Goal: Navigation & Orientation: Find specific page/section

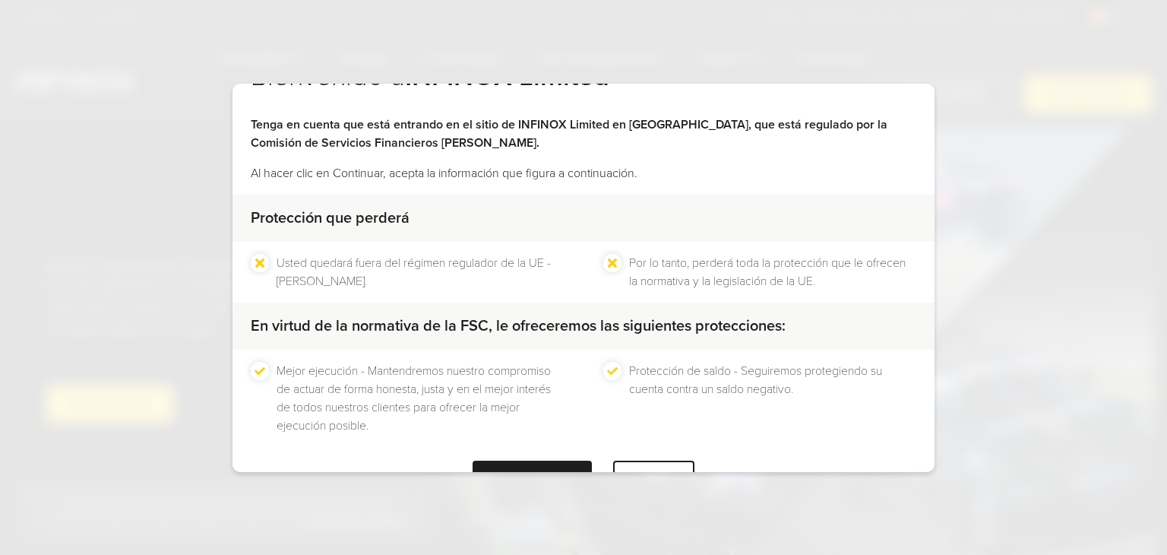
scroll to position [97, 0]
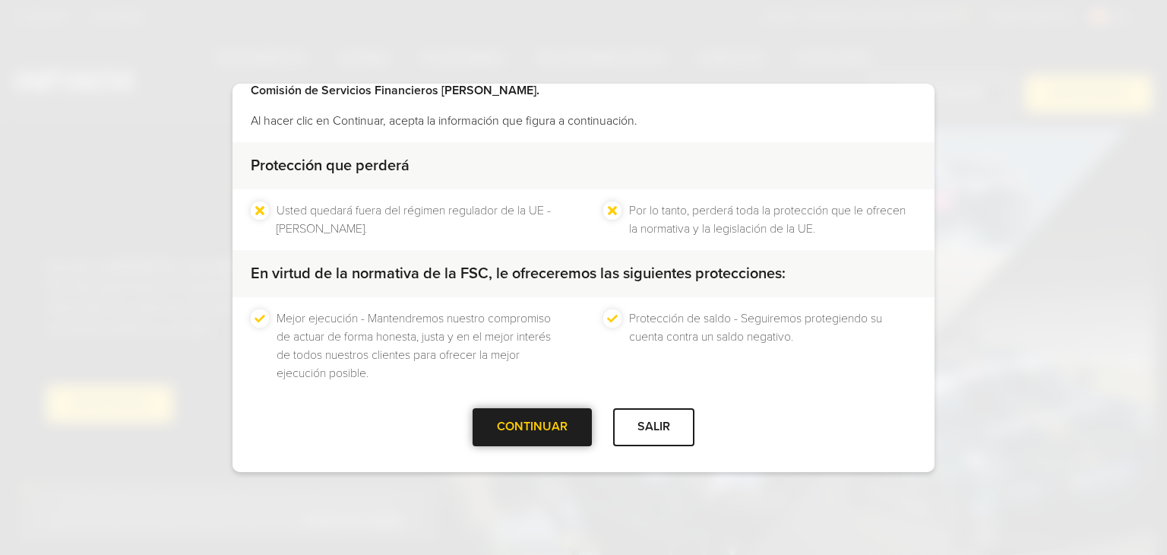
drag, startPoint x: 541, startPoint y: 426, endPoint x: 533, endPoint y: 423, distance: 8.2
click at [533, 427] on div at bounding box center [533, 427] width 0 height 0
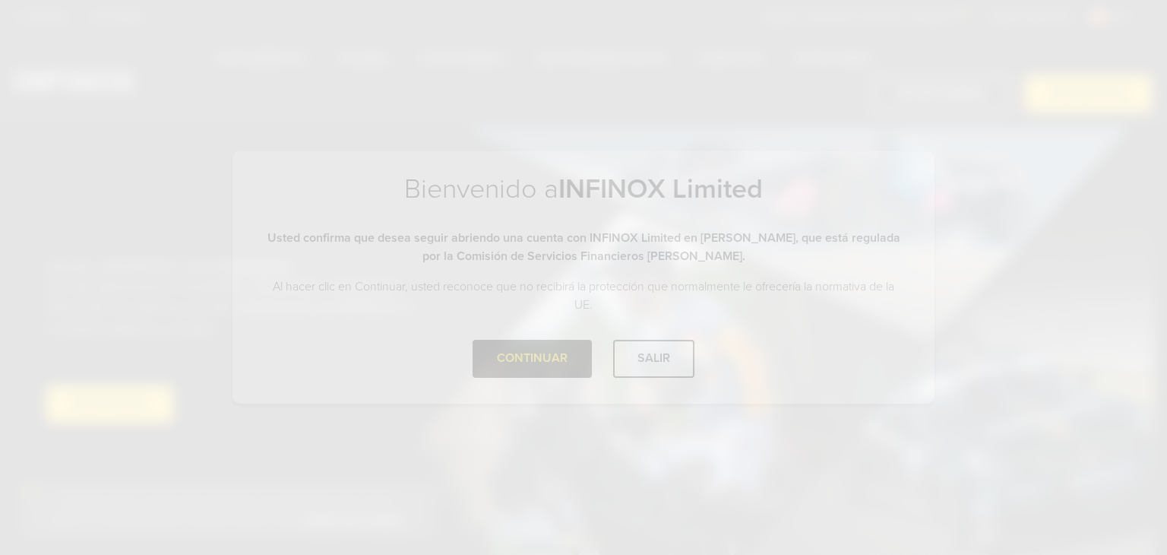
scroll to position [0, 0]
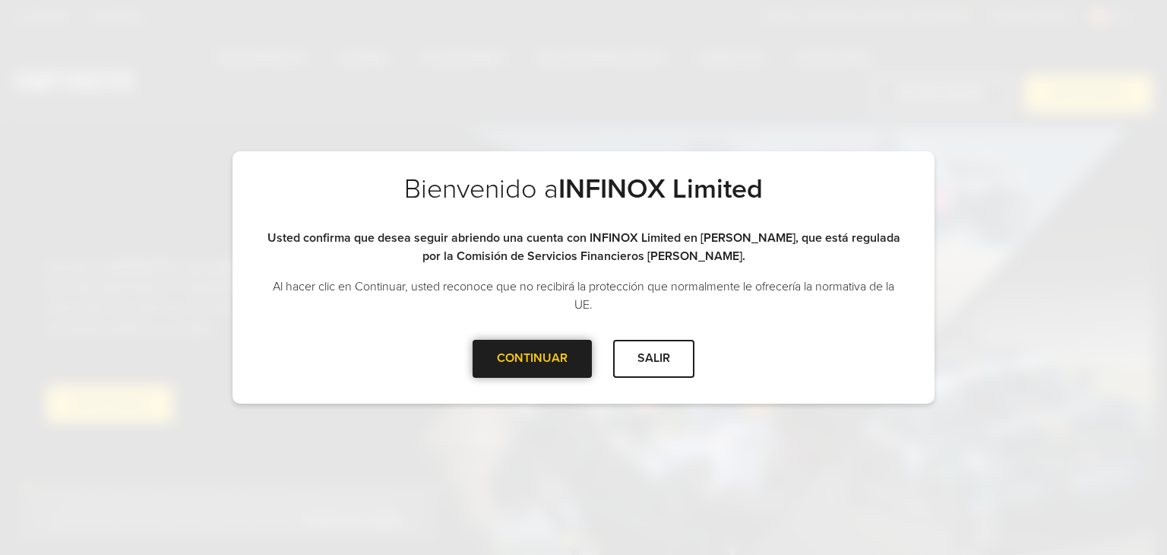
click at [583, 354] on div "CONTINUAR" at bounding box center [531, 358] width 119 height 37
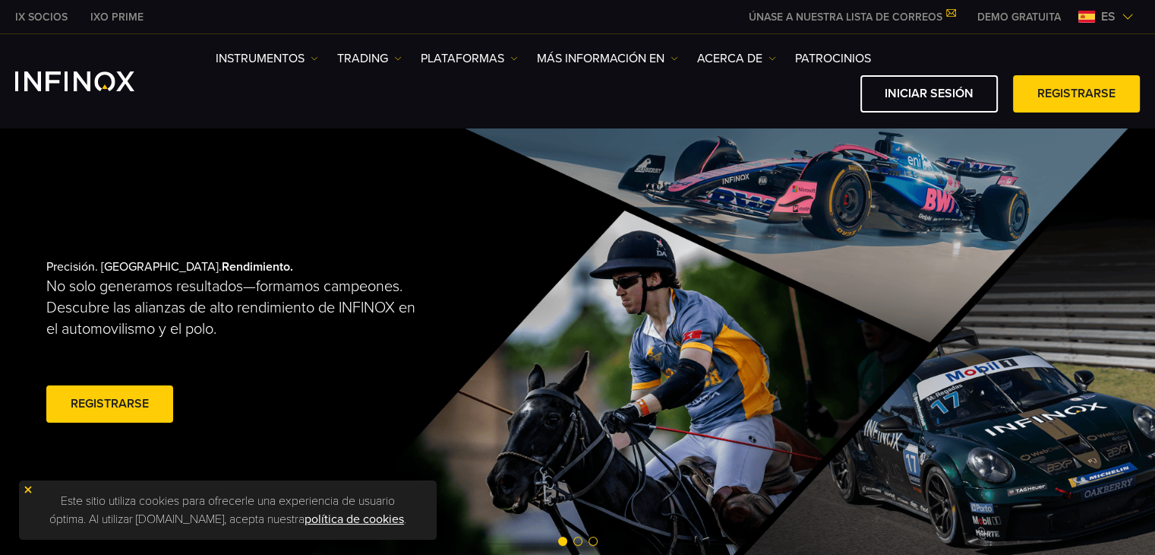
click at [1125, 21] on img at bounding box center [1128, 17] width 12 height 12
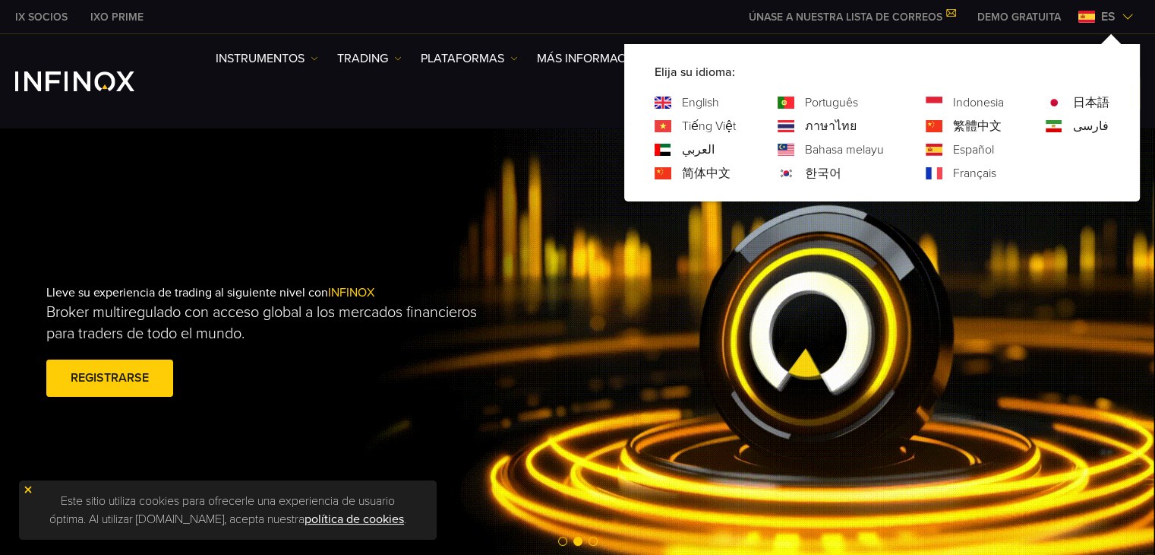
click at [702, 101] on link "English" at bounding box center [700, 102] width 37 height 18
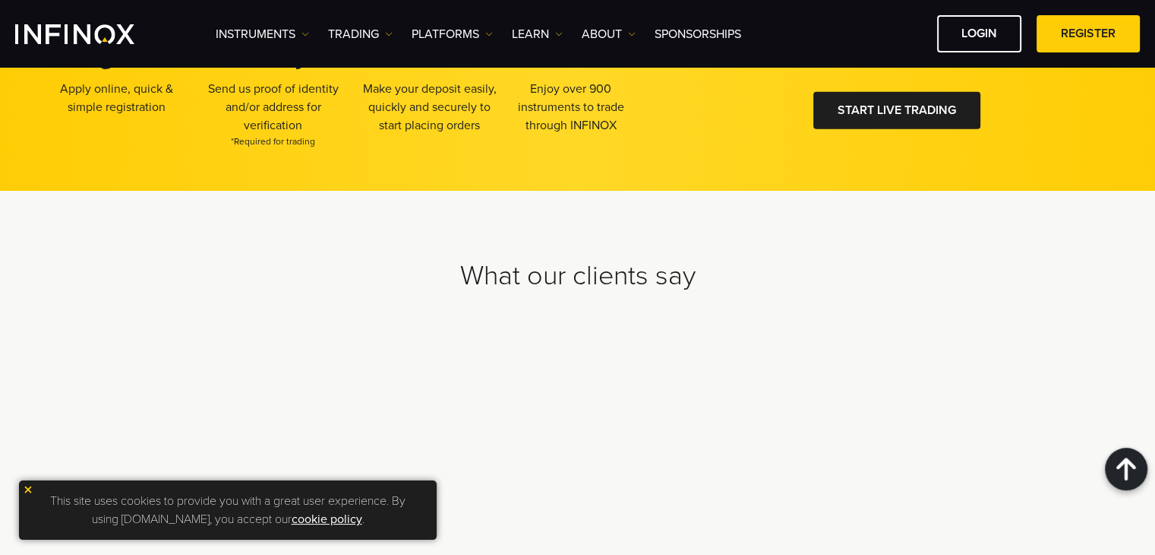
scroll to position [4777, 0]
click at [25, 488] on img at bounding box center [28, 489] width 11 height 11
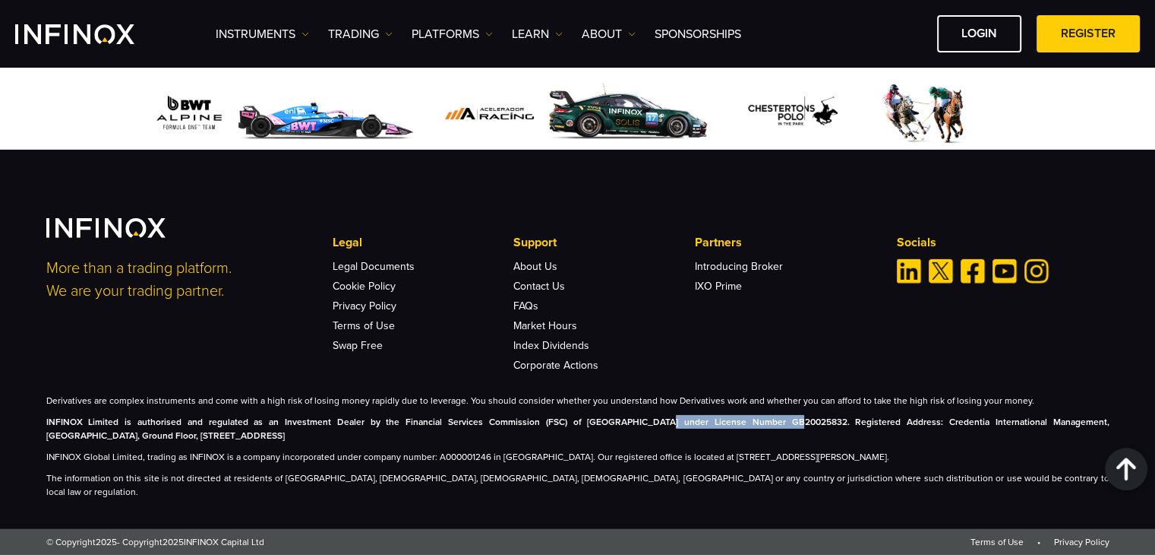
drag, startPoint x: 593, startPoint y: 435, endPoint x: 716, endPoint y: 435, distance: 123.1
click at [716, 435] on strong "INFINOX Limited is authorised and regulated as an Investment Dealer by the Fina…" at bounding box center [577, 428] width 1063 height 24
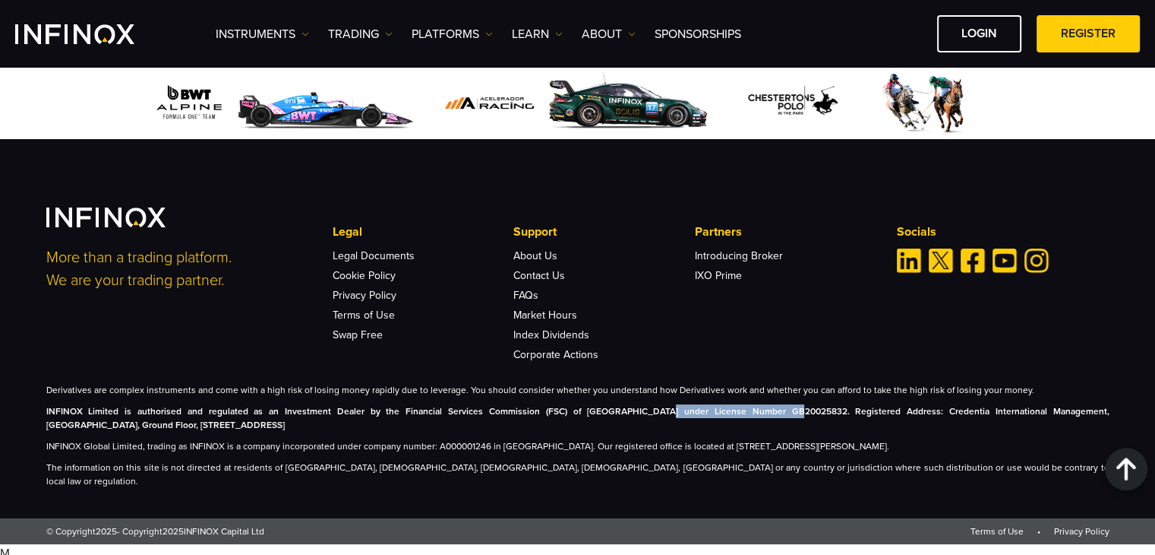
scroll to position [0, 0]
